Goal: Task Accomplishment & Management: Manage account settings

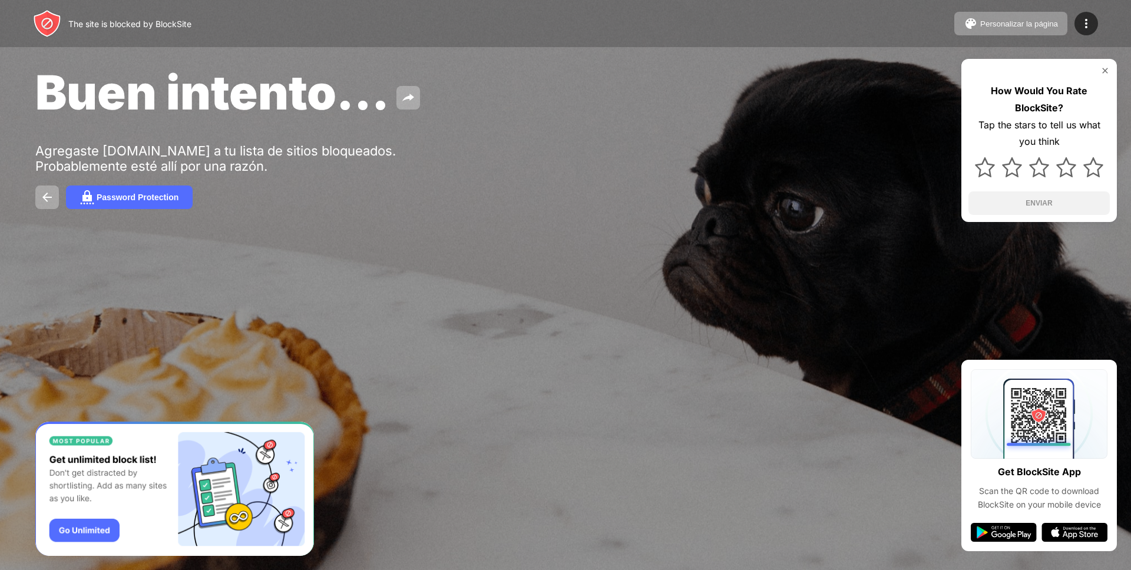
drag, startPoint x: 1108, startPoint y: 18, endPoint x: 1101, endPoint y: 17, distance: 6.5
click at [1107, 18] on div "The site is blocked by BlockSite Personalizar la página Editar la lista de bloq…" at bounding box center [565, 23] width 1131 height 47
click at [1098, 17] on div "The site is blocked by BlockSite Personalizar la página Editar la lista de bloq…" at bounding box center [565, 23] width 1131 height 47
click at [1092, 22] on div at bounding box center [1086, 24] width 24 height 24
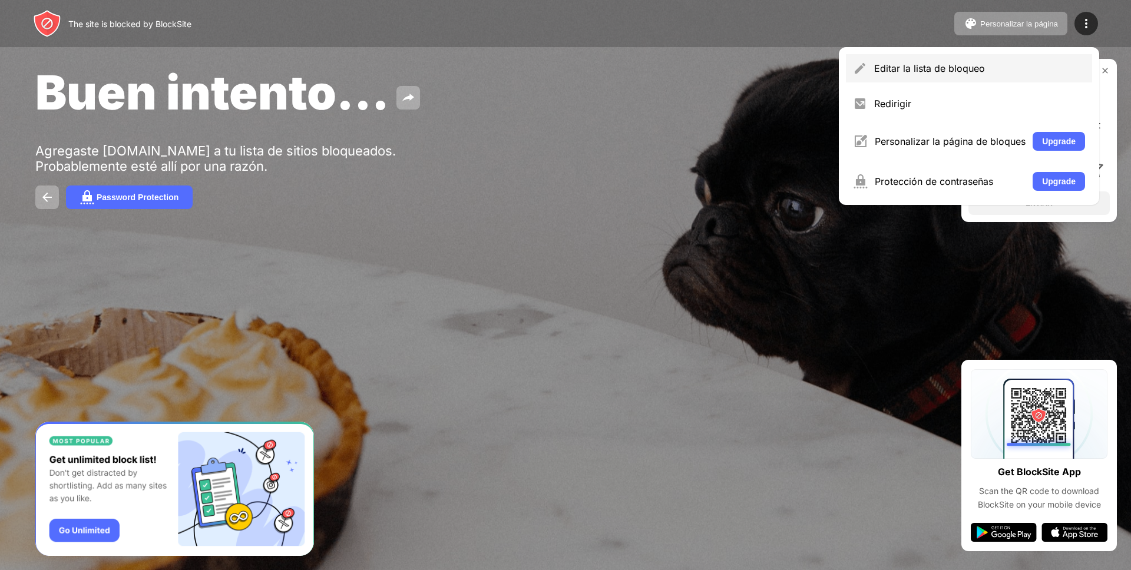
click at [990, 62] on div "Editar la lista de bloqueo" at bounding box center [979, 68] width 211 height 12
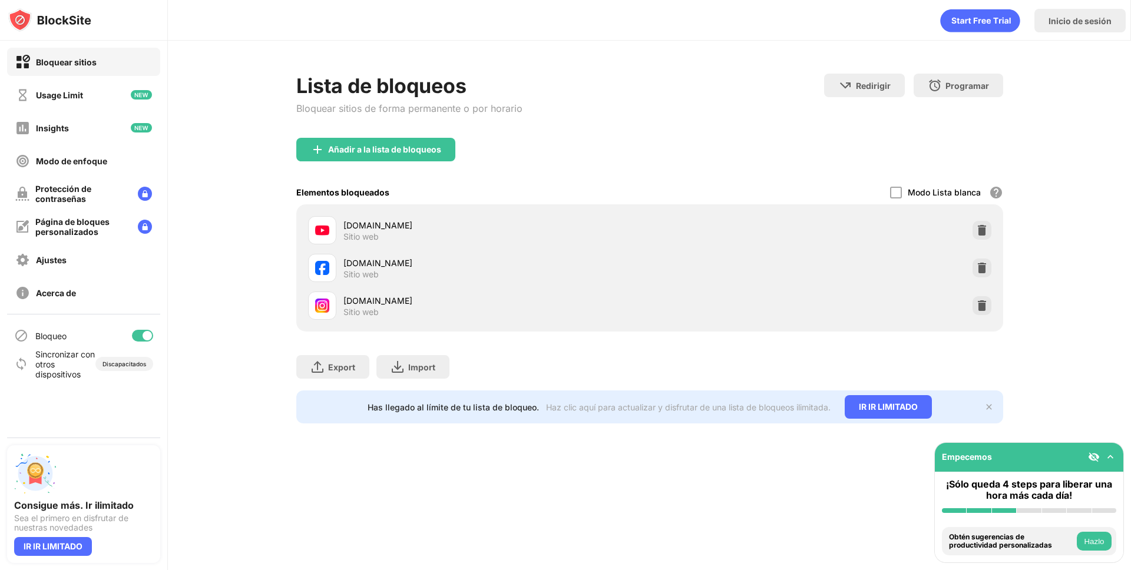
click at [146, 337] on div at bounding box center [146, 335] width 9 height 9
click at [143, 344] on div "Bloqueo" at bounding box center [83, 335] width 153 height 28
click at [144, 339] on div at bounding box center [142, 336] width 21 height 12
